Goal: Check status: Check status

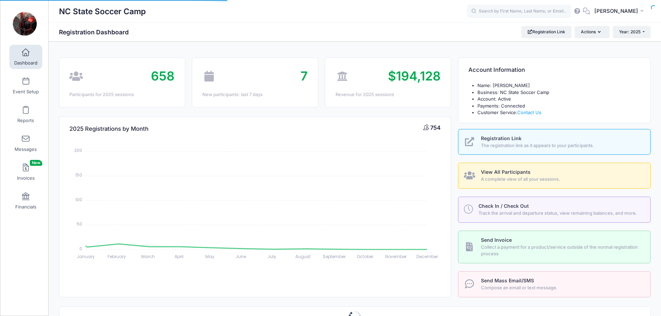
select select
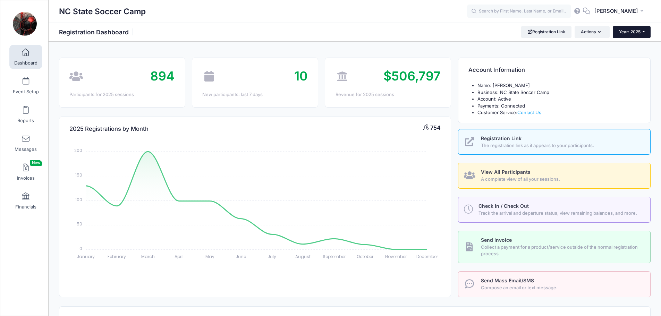
click at [633, 29] on button "Year: 2025" at bounding box center [632, 32] width 38 height 12
click at [634, 52] on link "Year: 2024" at bounding box center [635, 54] width 45 height 9
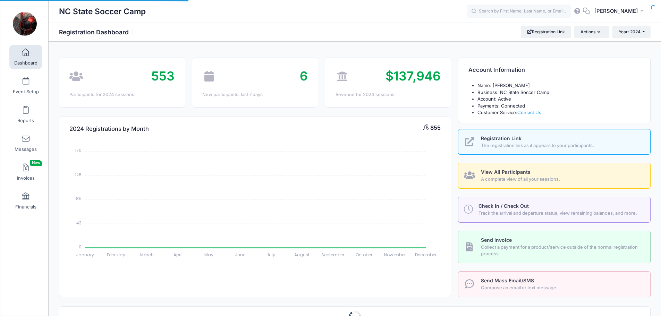
select select
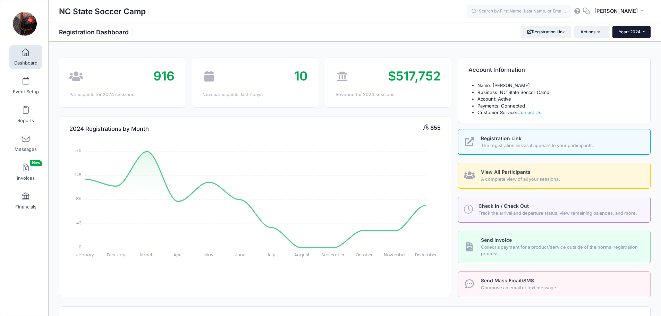
click at [632, 32] on span "Year: 2024" at bounding box center [629, 31] width 22 height 5
click at [631, 44] on link "Year: 2025" at bounding box center [634, 45] width 45 height 9
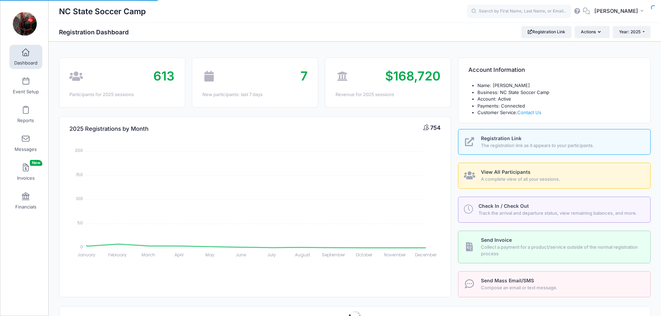
select select
